Goal: Task Accomplishment & Management: Use online tool/utility

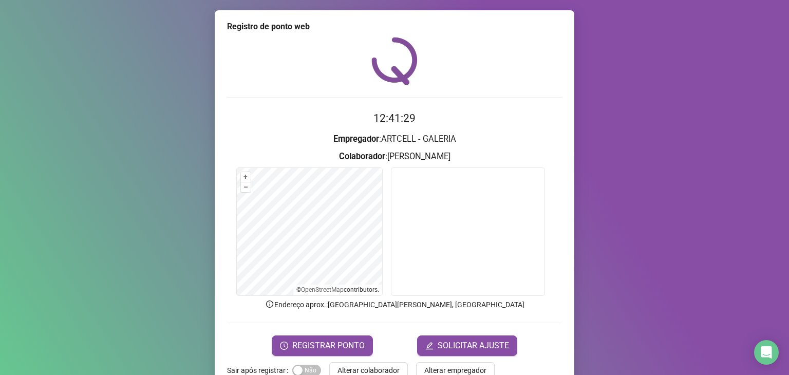
scroll to position [25, 0]
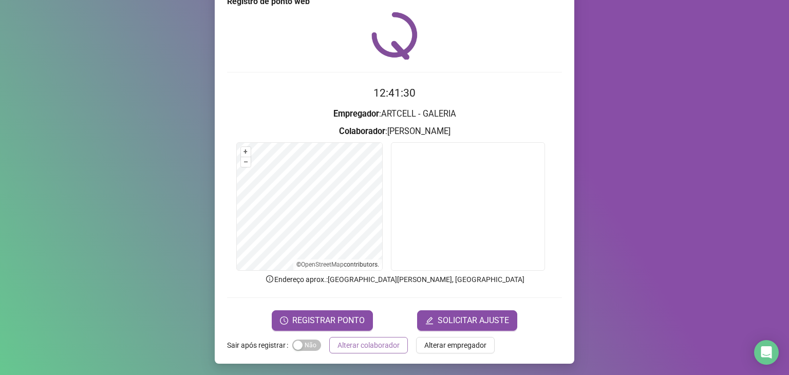
click at [360, 346] on span "Alterar colaborador" at bounding box center [369, 345] width 62 height 11
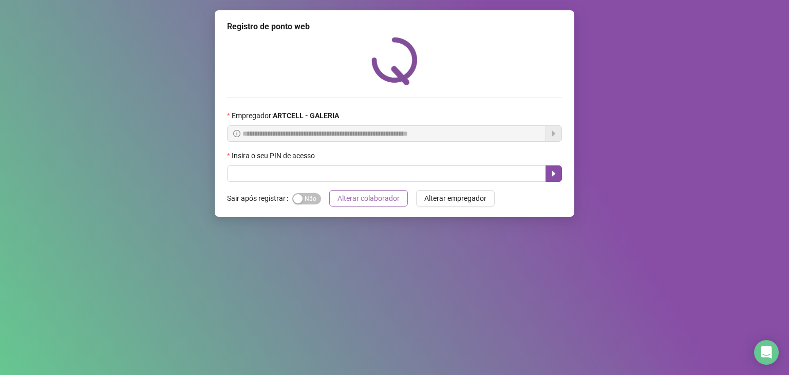
scroll to position [0, 0]
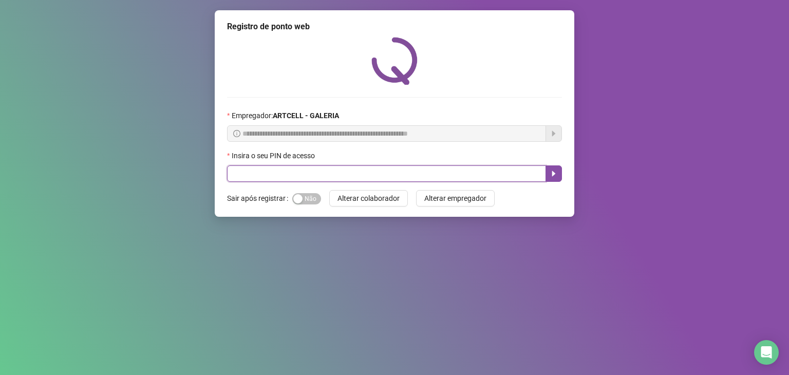
click at [427, 182] on input "text" at bounding box center [386, 173] width 319 height 16
type input "*****"
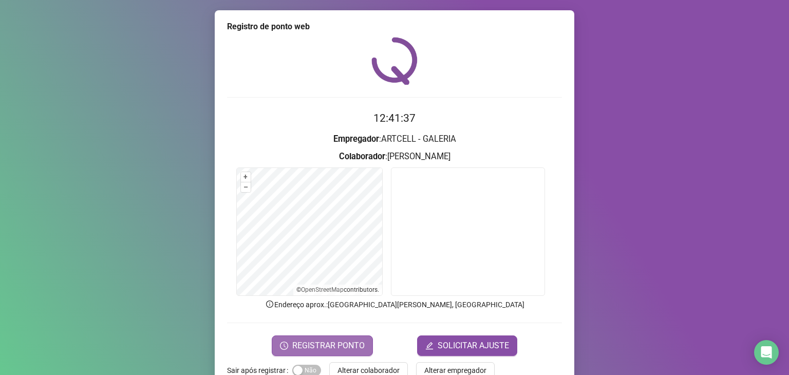
click at [312, 344] on span "REGISTRAR PONTO" at bounding box center [328, 346] width 72 height 12
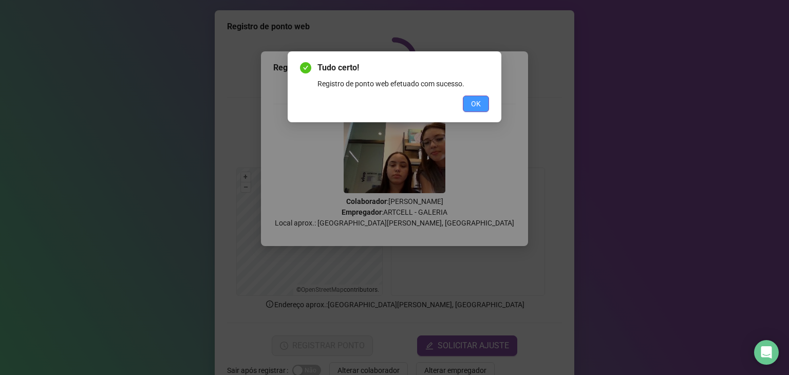
click at [488, 109] on button "OK" at bounding box center [476, 104] width 26 height 16
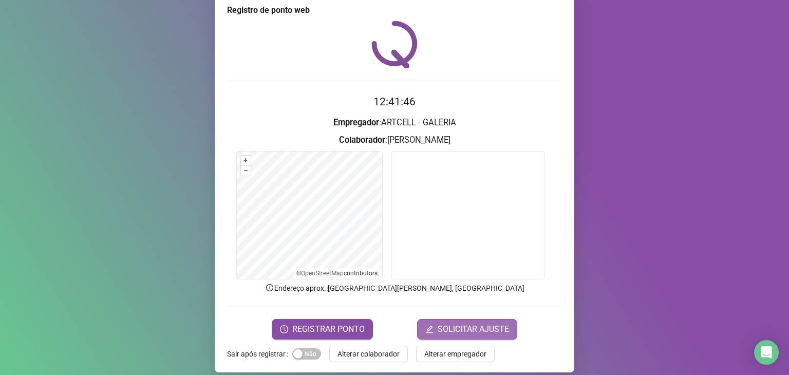
scroll to position [25, 0]
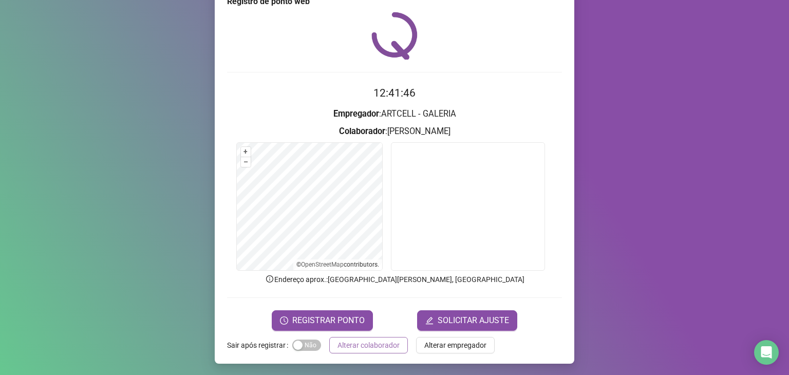
click at [380, 338] on button "Alterar colaborador" at bounding box center [368, 345] width 79 height 16
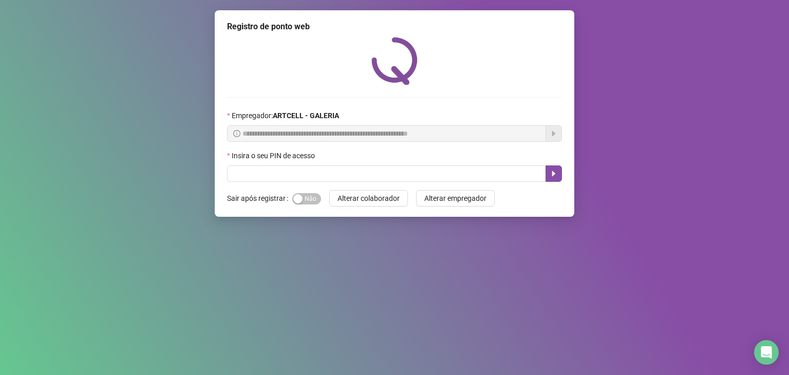
scroll to position [0, 0]
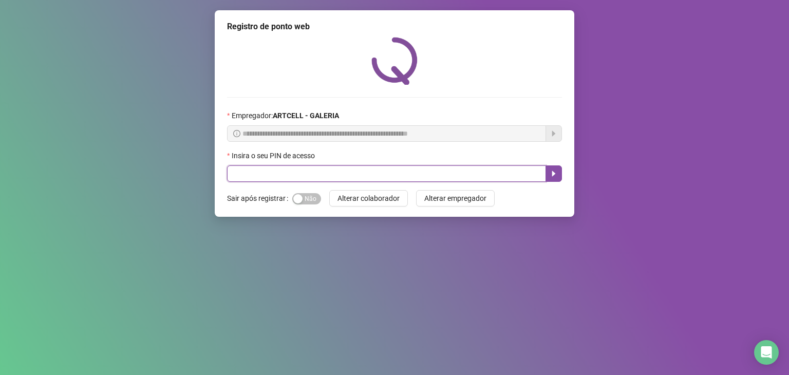
click at [292, 177] on input "text" at bounding box center [386, 173] width 319 height 16
type input "*"
type input "*****"
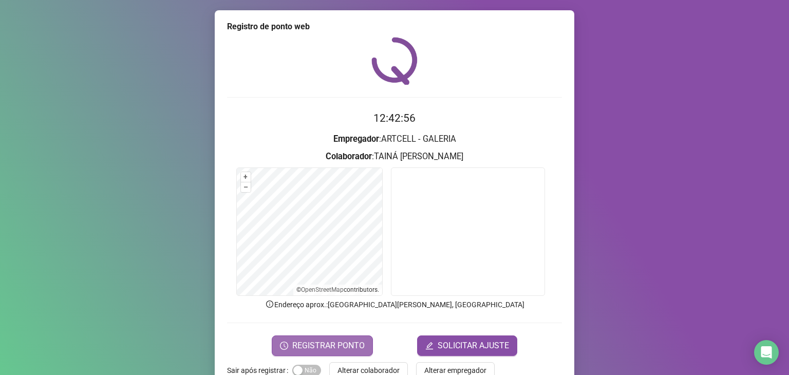
click at [311, 341] on span "REGISTRAR PONTO" at bounding box center [328, 346] width 72 height 12
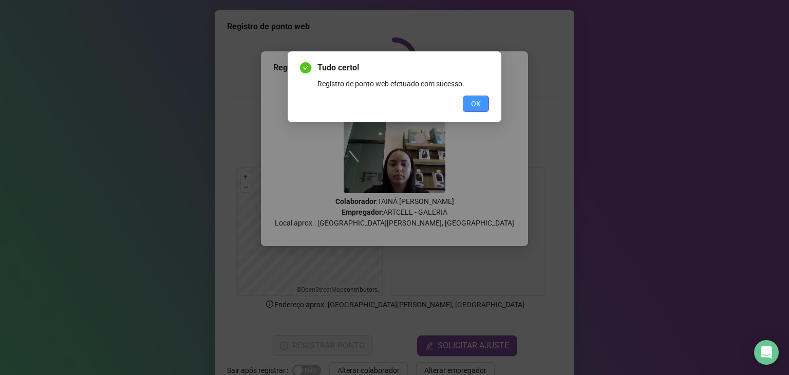
click at [477, 107] on span "OK" at bounding box center [476, 103] width 10 height 11
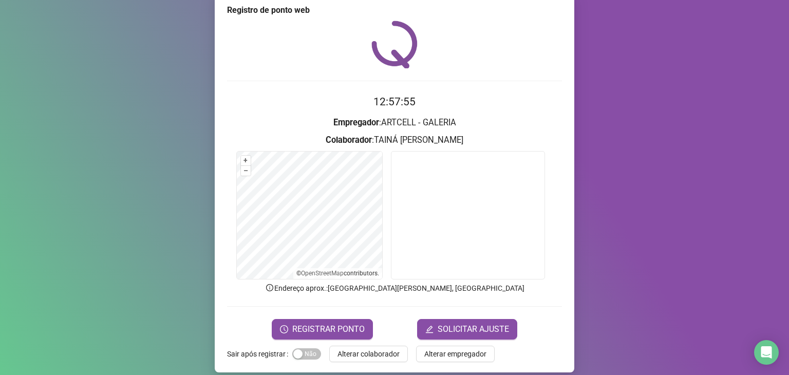
scroll to position [25, 0]
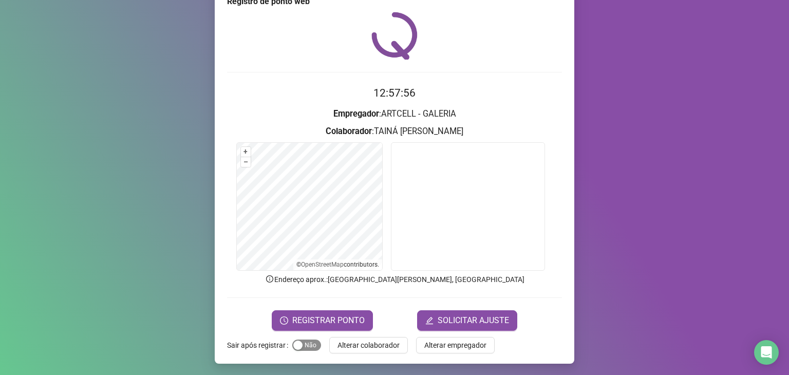
click at [296, 340] on span "Sim Não" at bounding box center [306, 345] width 29 height 11
click at [360, 343] on span "Alterar colaborador" at bounding box center [369, 345] width 62 height 11
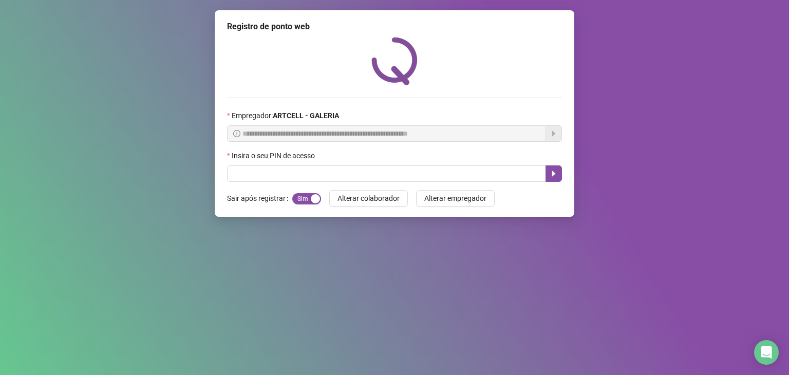
scroll to position [0, 0]
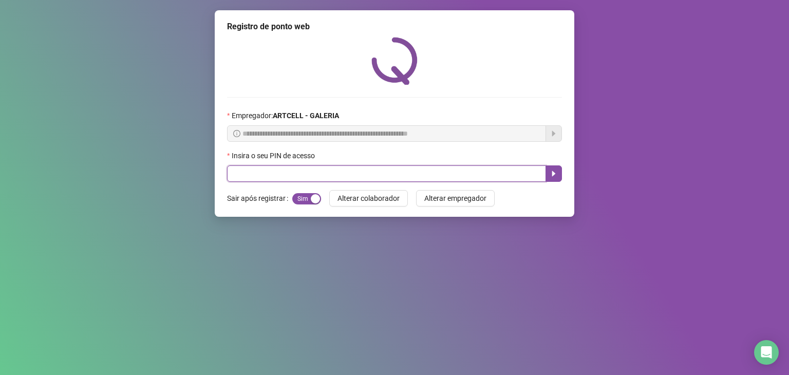
click at [333, 179] on input "text" at bounding box center [386, 173] width 319 height 16
type input "*****"
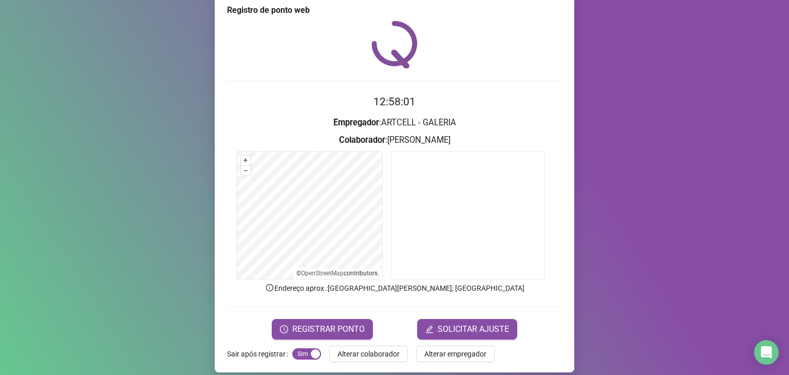
scroll to position [25, 0]
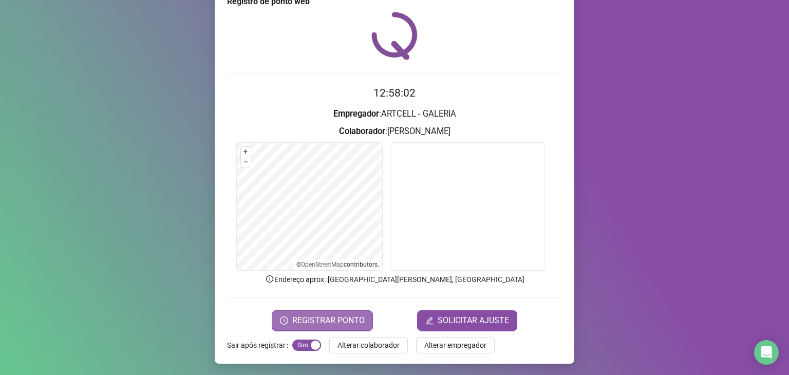
click at [354, 323] on span "REGISTRAR PONTO" at bounding box center [328, 320] width 72 height 12
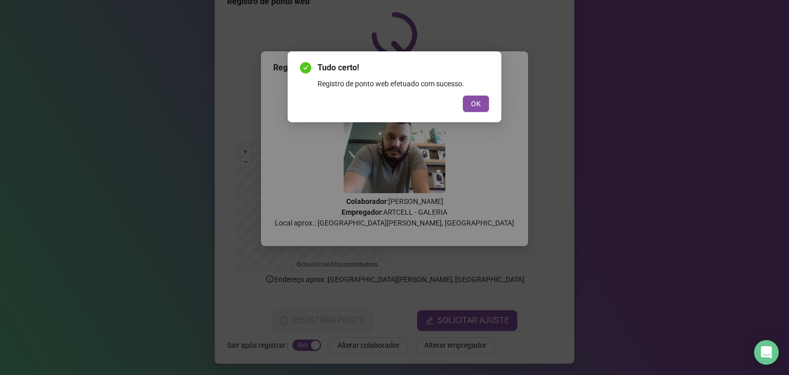
click at [466, 101] on button "OK" at bounding box center [476, 104] width 26 height 16
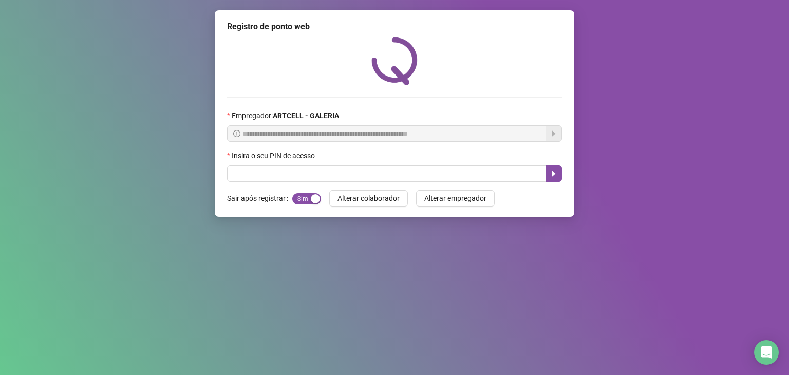
click at [260, 189] on div "**********" at bounding box center [395, 113] width 360 height 207
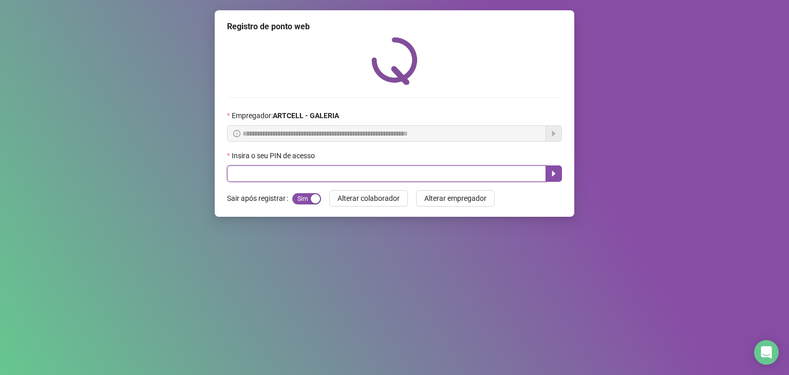
click at [268, 174] on input "text" at bounding box center [386, 173] width 319 height 16
type input "*****"
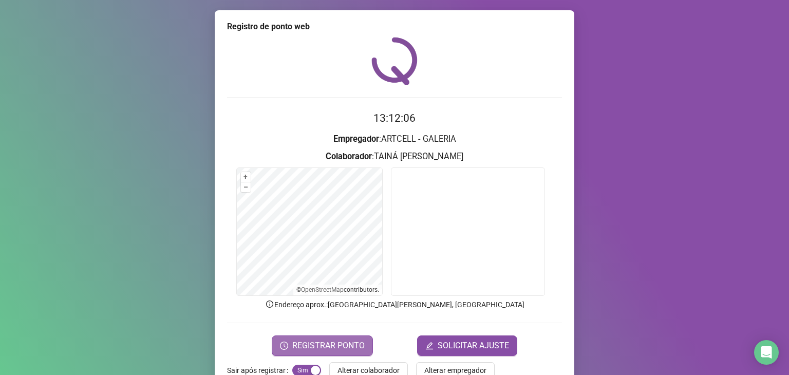
click at [338, 340] on span "REGISTRAR PONTO" at bounding box center [328, 346] width 72 height 12
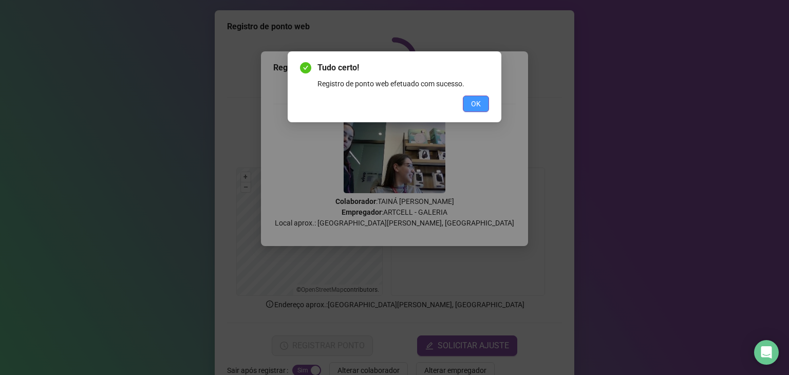
click at [474, 100] on span "OK" at bounding box center [476, 103] width 10 height 11
